Goal: Transaction & Acquisition: Register for event/course

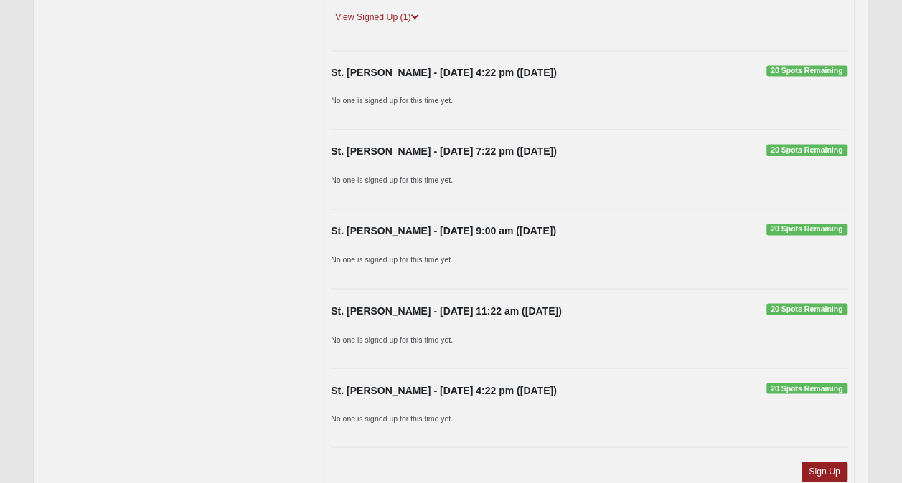
scroll to position [1161, 0]
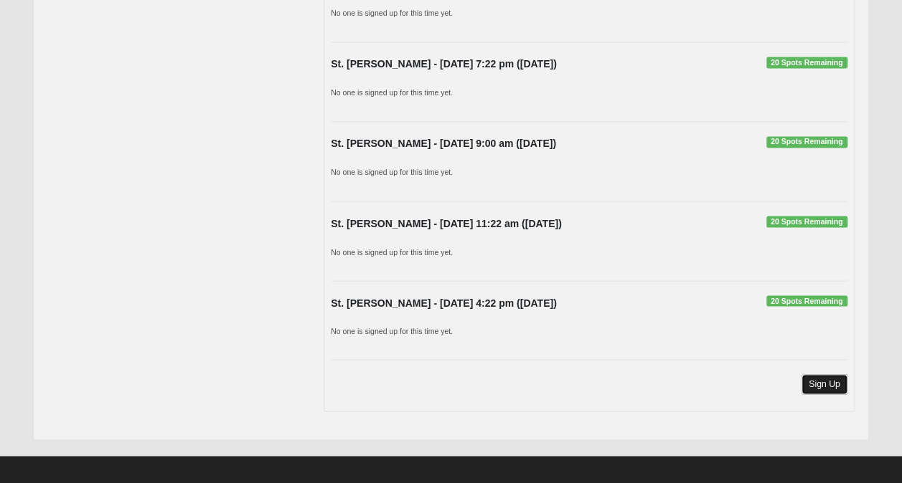
click at [829, 375] on link "Sign Up" at bounding box center [824, 383] width 46 height 19
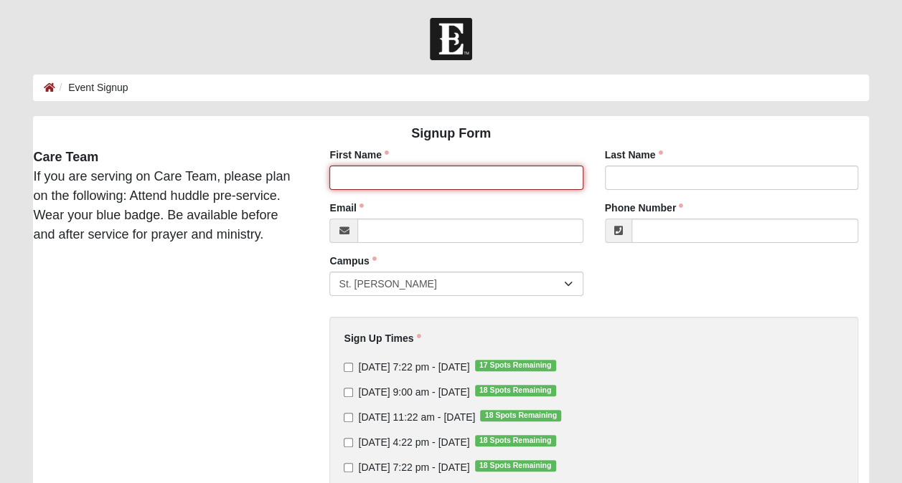
click at [445, 184] on input "First Name" at bounding box center [455, 178] width 253 height 24
type input "[PERSON_NAME]"
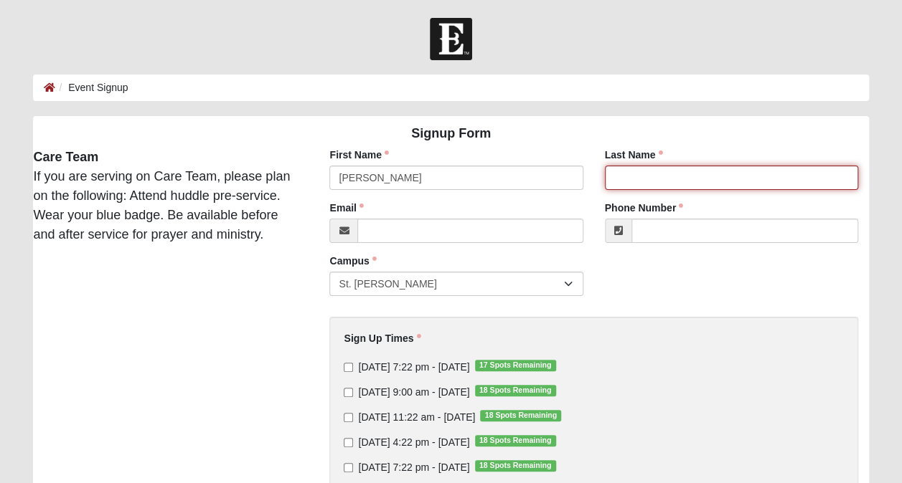
type input "[PERSON_NAME]"
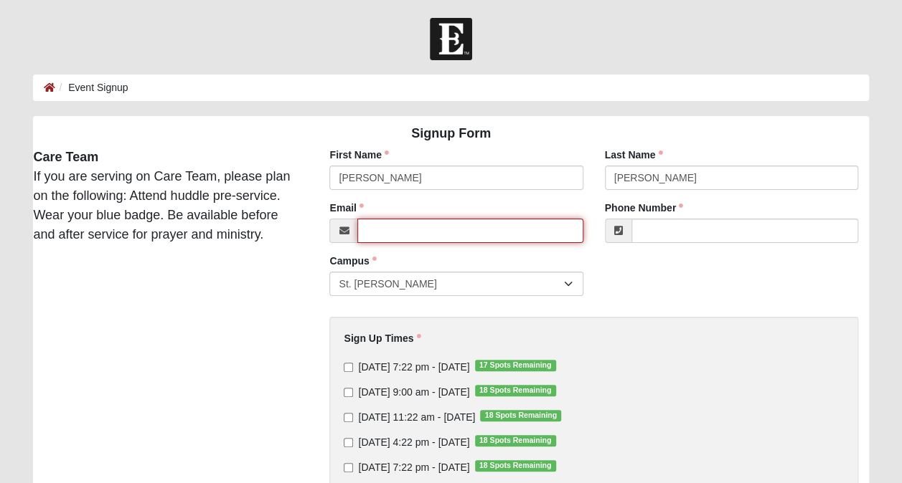
type input "[PERSON_NAME][EMAIL_ADDRESS][PERSON_NAME][DOMAIN_NAME]"
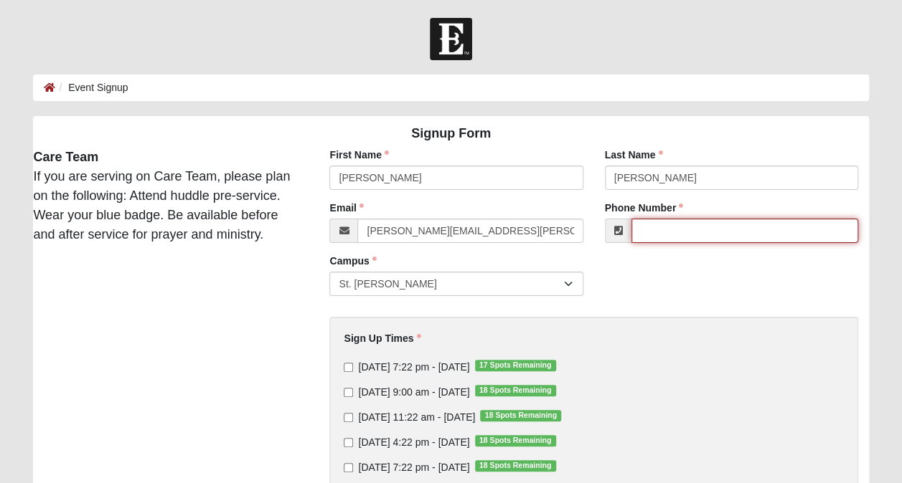
type input "[PHONE_NUMBER]"
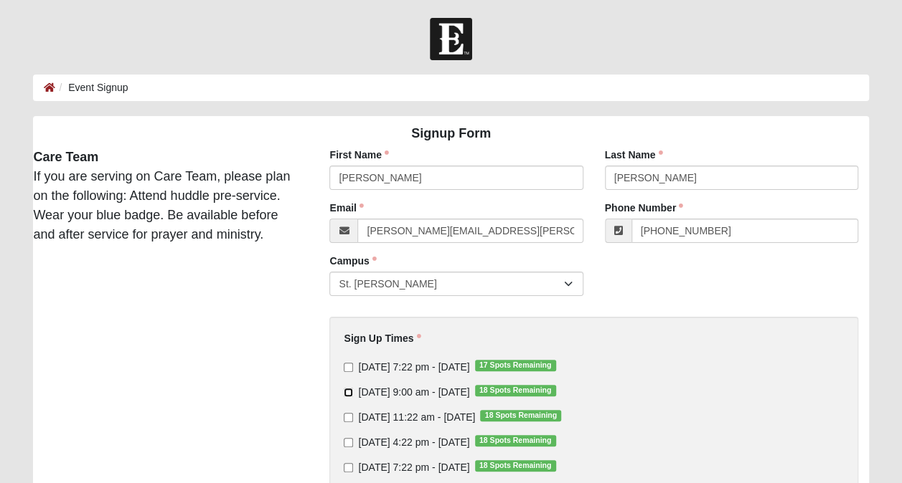
click at [349, 390] on input "[DATE] 9:00 am - [DATE] 18 Spots Remaining" at bounding box center [348, 392] width 9 height 9
checkbox input "true"
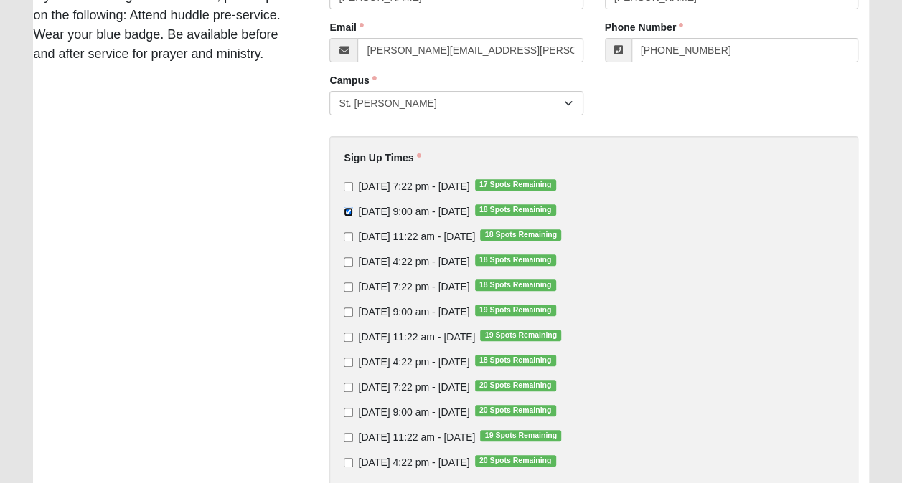
scroll to position [188, 0]
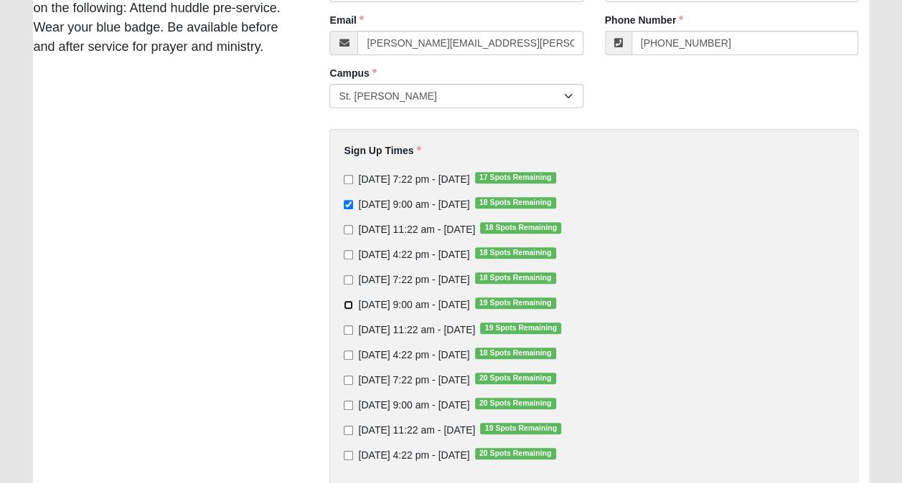
click at [350, 303] on input "[DATE] 9:00 am - [DATE] 19 Spots Remaining" at bounding box center [348, 305] width 9 height 9
checkbox input "true"
click at [350, 404] on input "[DATE] 9:00 am - [DATE] 20 Spots Remaining" at bounding box center [348, 405] width 9 height 9
checkbox input "true"
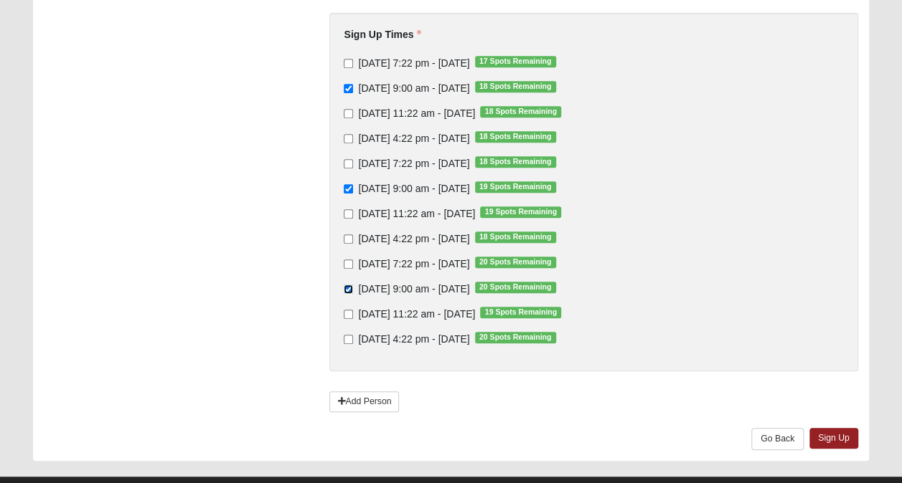
scroll to position [333, 0]
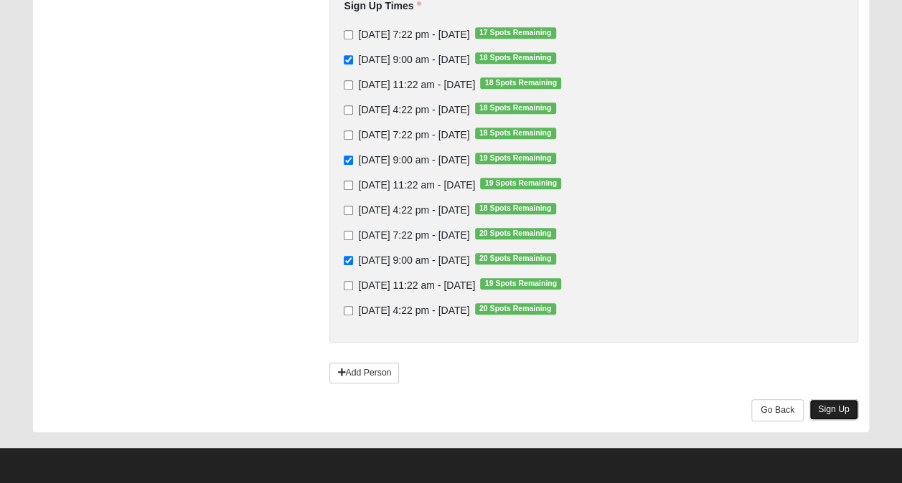
click at [841, 404] on link "Sign Up" at bounding box center [833, 410] width 49 height 21
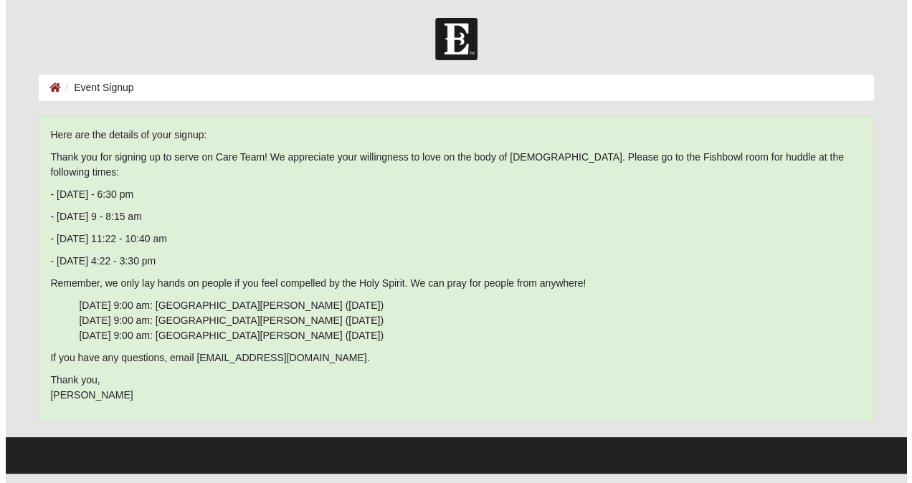
scroll to position [0, 0]
